Goal: Task Accomplishment & Management: Manage account settings

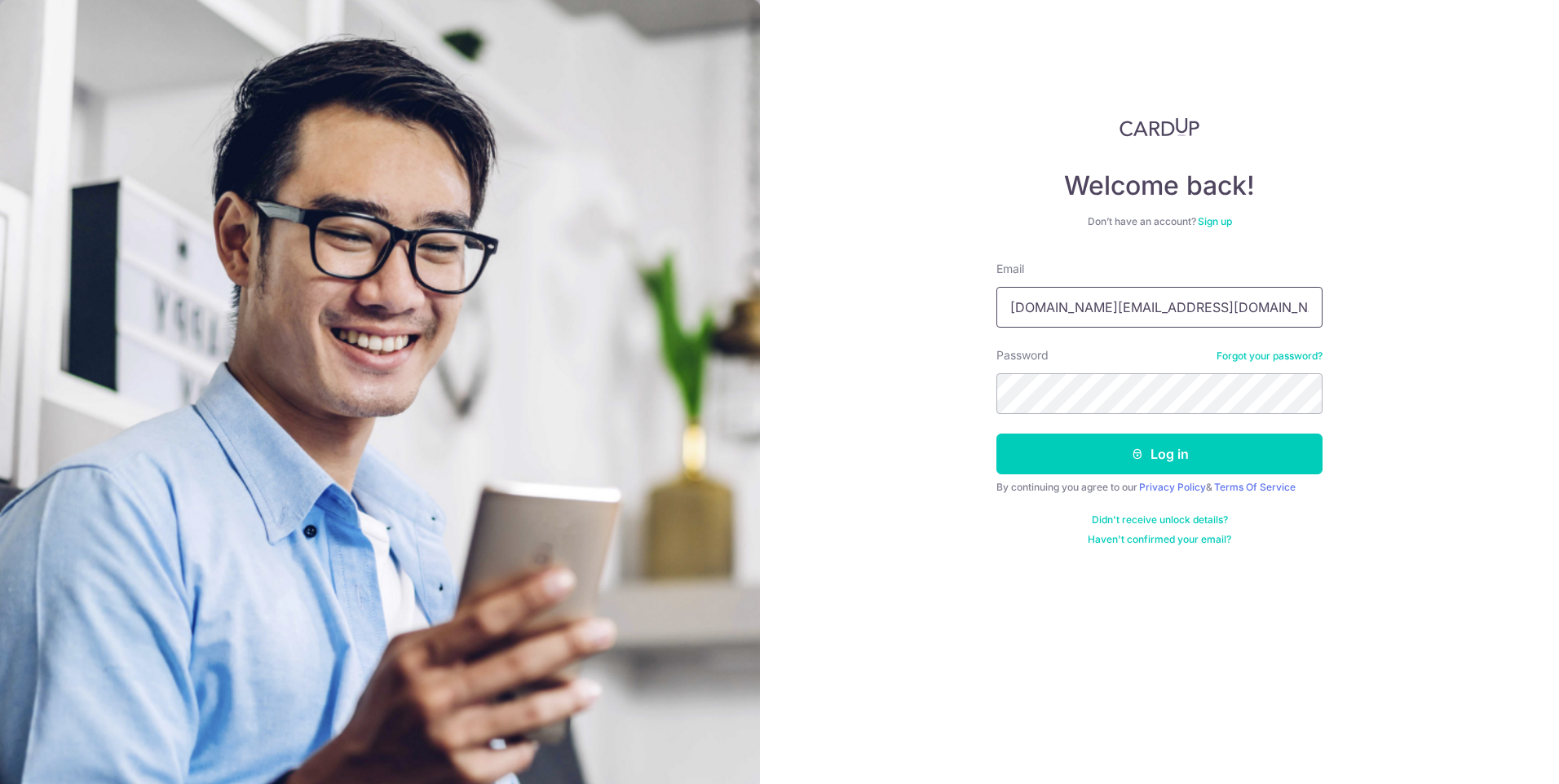
click at [1023, 306] on input "intl.womens.clinic@gmail.com" at bounding box center [1160, 307] width 326 height 41
click at [1028, 306] on input "intl.womens.clinic@gmail.com" at bounding box center [1160, 307] width 326 height 41
type input "[DOMAIN_NAME][EMAIL_ADDRESS][DOMAIN_NAME]"
click at [1322, 497] on div "Welcome back! Don’t have an account? Sign up Email intl2.womens.clinic@gmail.co…" at bounding box center [1159, 392] width 799 height 784
click at [1120, 456] on button "Log in" at bounding box center [1160, 454] width 326 height 41
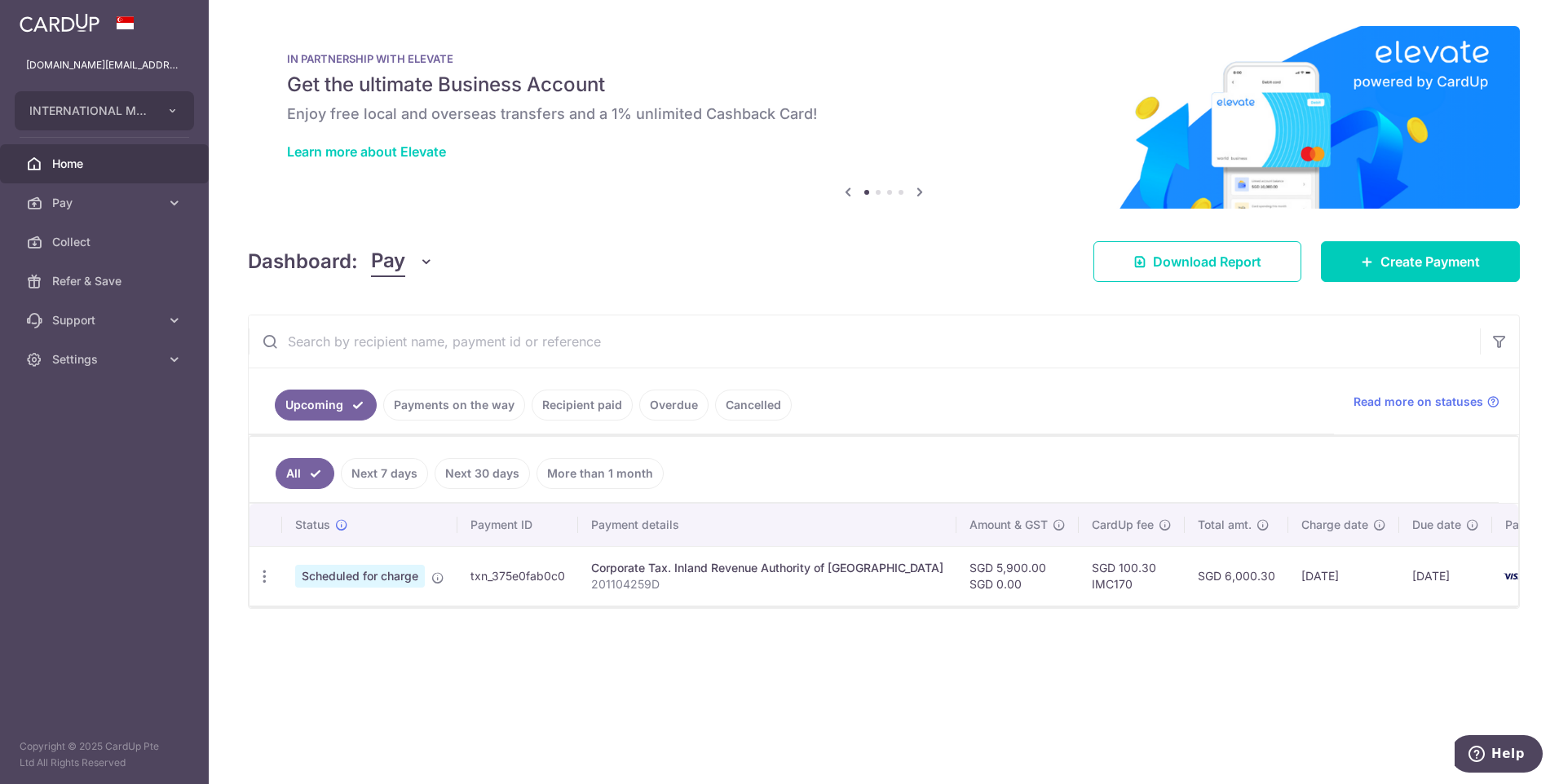
click at [588, 411] on link "Recipient paid" at bounding box center [582, 405] width 101 height 31
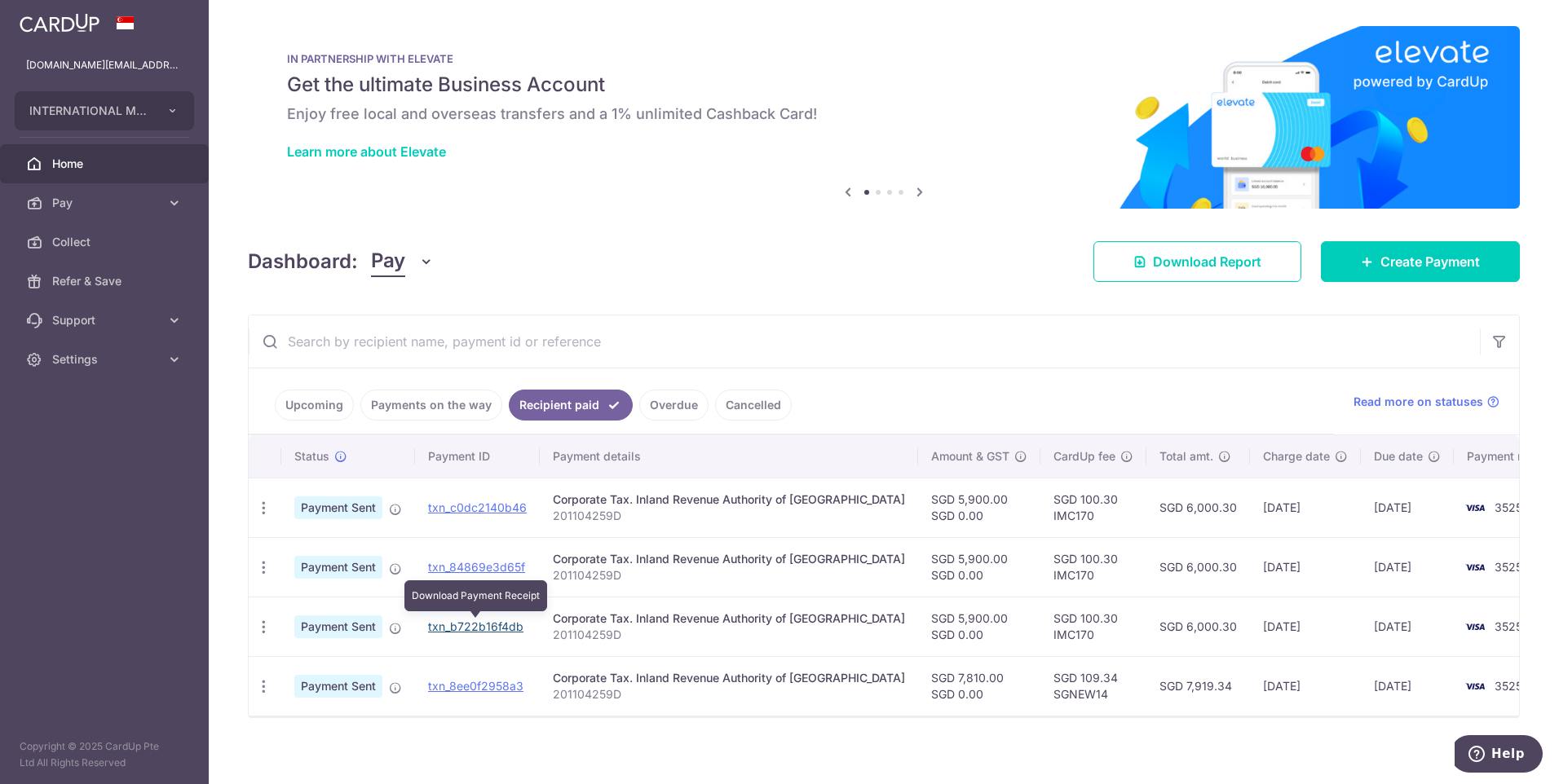
click at [449, 628] on link "txn_b722b16f4db" at bounding box center [475, 626] width 96 height 14
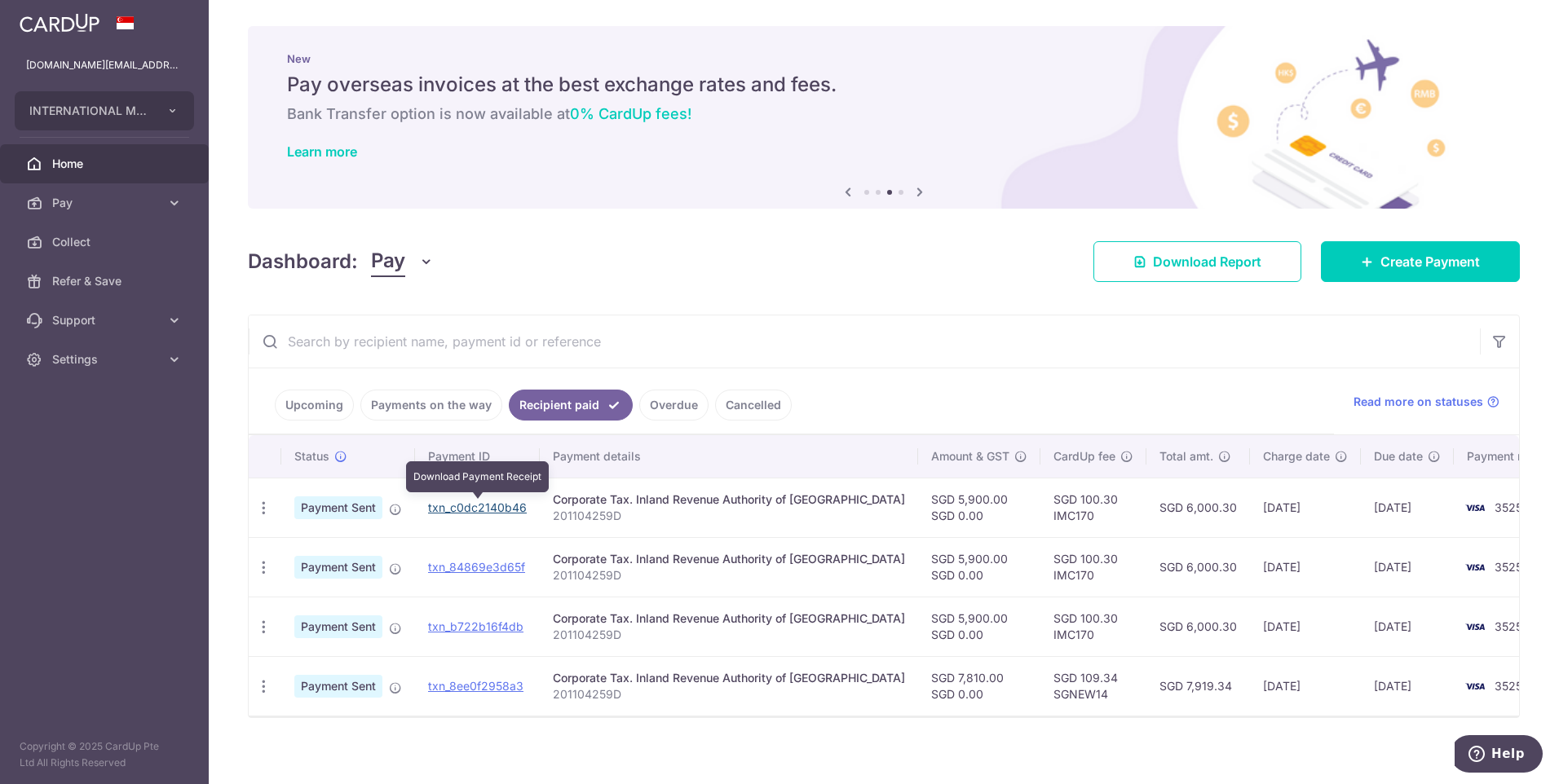
drag, startPoint x: 459, startPoint y: 506, endPoint x: 856, endPoint y: 66, distance: 592.6
click at [459, 506] on link "txn_c0dc2140b46" at bounding box center [477, 507] width 98 height 14
